Goal: Transaction & Acquisition: Book appointment/travel/reservation

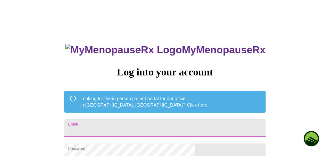
click at [131, 122] on input "Email" at bounding box center [164, 128] width 201 height 18
type input "[EMAIL_ADDRESS][DOMAIN_NAME]"
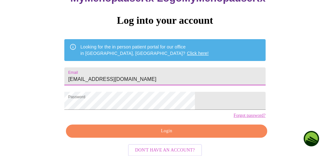
scroll to position [52, 0]
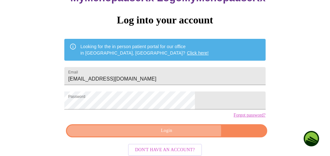
click at [179, 134] on span "Login" at bounding box center [166, 130] width 186 height 8
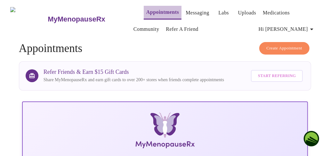
click at [146, 10] on link "Appointments" at bounding box center [162, 12] width 33 height 9
click at [315, 27] on icon "button" at bounding box center [312, 29] width 8 height 8
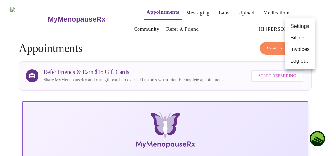
click at [202, 37] on div at bounding box center [168, 78] width 336 height 156
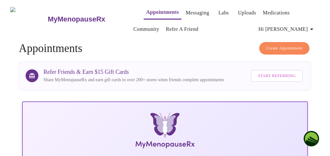
click at [186, 11] on link "Messaging" at bounding box center [197, 12] width 23 height 9
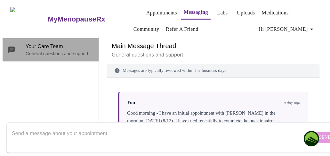
click at [87, 38] on div "Your Care Team General questions and support" at bounding box center [51, 49] width 96 height 23
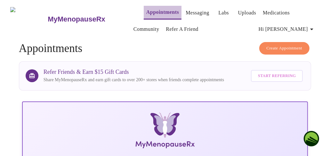
click at [159, 11] on link "Appointments" at bounding box center [162, 12] width 33 height 9
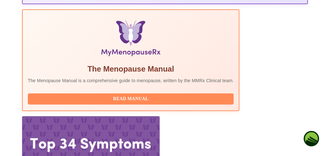
scroll to position [209, 0]
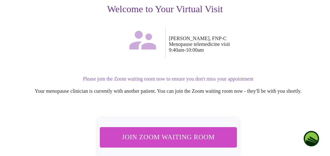
scroll to position [80, 0]
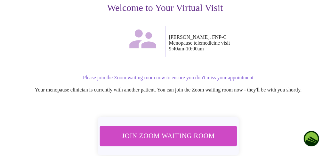
click at [159, 139] on span "Join Zoom Waiting Room" at bounding box center [168, 136] width 120 height 12
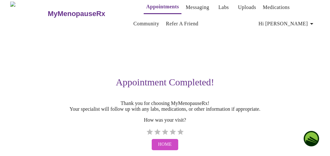
scroll to position [0, 0]
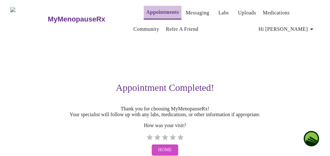
click at [150, 10] on link "Appointments" at bounding box center [162, 12] width 33 height 9
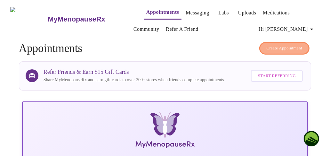
click at [287, 46] on span "Create Appointment" at bounding box center [285, 48] width 36 height 7
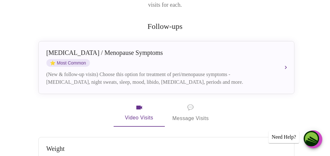
scroll to position [118, 0]
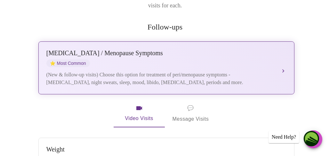
click at [67, 59] on span "⭐ Most Common" at bounding box center [68, 63] width 44 height 8
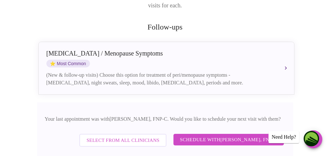
click at [213, 135] on span "Schedule with [PERSON_NAME], FNP-C" at bounding box center [228, 139] width 97 height 8
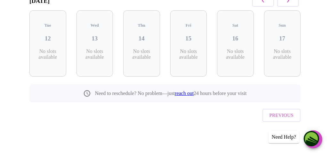
scroll to position [104, 0]
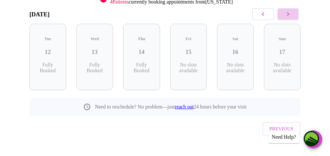
click at [292, 12] on icon "button" at bounding box center [288, 14] width 8 height 8
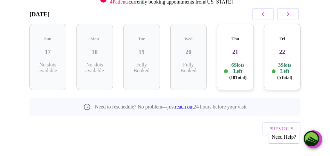
click at [292, 12] on icon "button" at bounding box center [288, 14] width 8 height 8
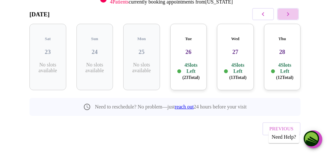
click at [292, 12] on icon "button" at bounding box center [288, 14] width 8 height 8
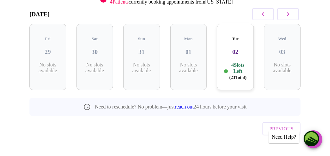
click at [292, 12] on icon "button" at bounding box center [288, 14] width 8 height 8
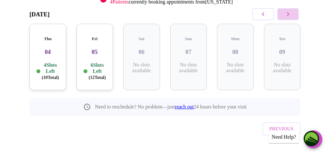
click at [292, 12] on icon "button" at bounding box center [288, 14] width 8 height 8
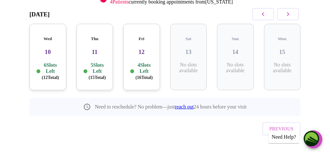
click at [292, 12] on icon "button" at bounding box center [288, 14] width 8 height 8
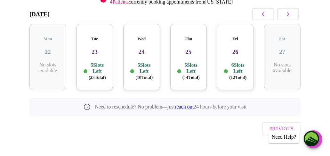
click at [292, 12] on icon "button" at bounding box center [288, 14] width 8 height 8
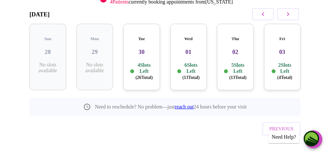
click at [292, 12] on icon "button" at bounding box center [288, 14] width 8 height 8
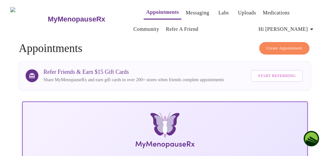
click at [296, 46] on span "Create Appointment" at bounding box center [285, 48] width 36 height 7
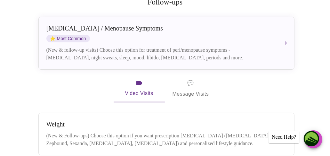
scroll to position [144, 0]
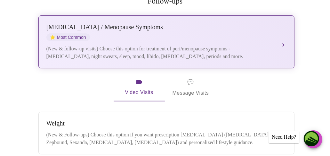
click at [82, 33] on span "⭐ Most Common" at bounding box center [68, 37] width 44 height 8
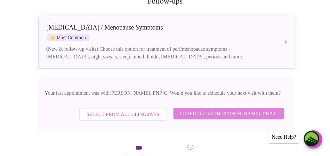
click at [209, 109] on span "Schedule with [PERSON_NAME], FNP-C" at bounding box center [228, 113] width 97 height 8
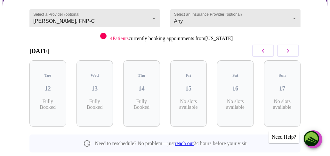
scroll to position [61, 0]
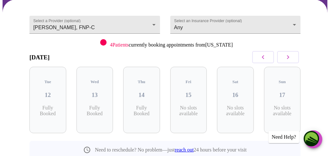
click at [295, 61] on button "button" at bounding box center [288, 57] width 22 height 12
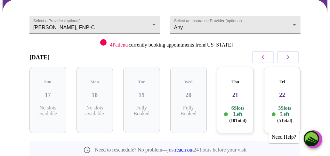
click at [295, 61] on button "button" at bounding box center [288, 57] width 22 height 12
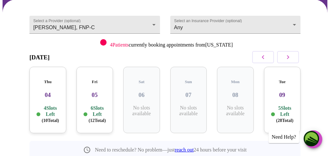
click at [289, 56] on icon "button" at bounding box center [288, 57] width 2 height 4
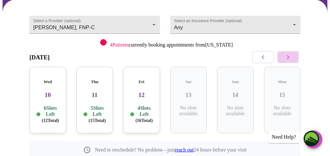
click at [289, 56] on icon "button" at bounding box center [288, 57] width 2 height 4
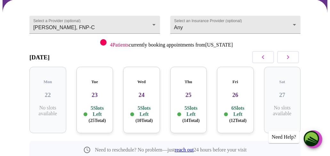
click at [289, 56] on icon "button" at bounding box center [288, 57] width 2 height 4
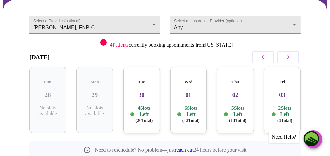
click at [147, 105] on p "4 Slots Left ( 26 Total)" at bounding box center [143, 114] width 17 height 19
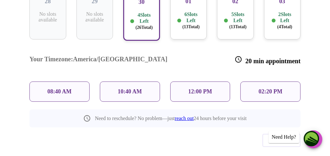
scroll to position [156, 0]
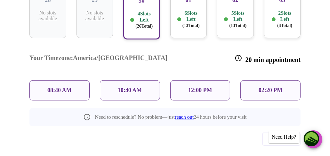
click at [128, 87] on p "10:40 AM" at bounding box center [130, 90] width 24 height 7
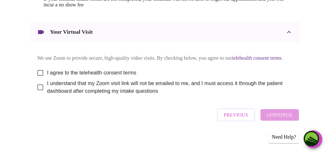
scroll to position [365, 0]
click at [37, 72] on input "I agree to the telehealth consent terms" at bounding box center [40, 72] width 13 height 13
checkbox input "true"
click at [38, 88] on input "I understand that my Zoom visit link will not be emailed to me, and I must acce…" at bounding box center [40, 86] width 13 height 13
checkbox input "true"
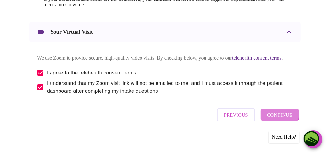
click at [274, 116] on span "Continue" at bounding box center [280, 114] width 26 height 8
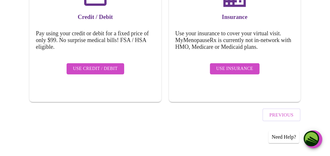
scroll to position [126, 0]
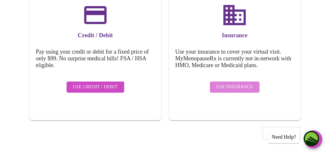
click at [234, 83] on span "Use Insurance" at bounding box center [234, 87] width 37 height 8
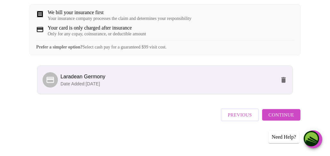
scroll to position [131, 0]
click at [278, 117] on span "Continue" at bounding box center [282, 114] width 26 height 8
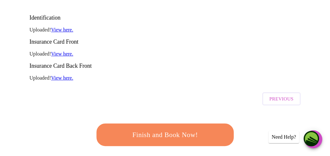
scroll to position [123, 0]
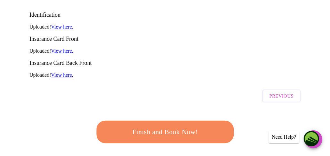
click at [156, 126] on span "Finish and Book Now!" at bounding box center [165, 132] width 119 height 12
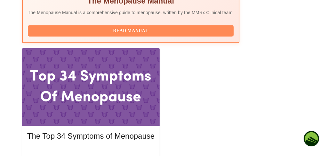
scroll to position [350, 0]
